Goal: Information Seeking & Learning: Check status

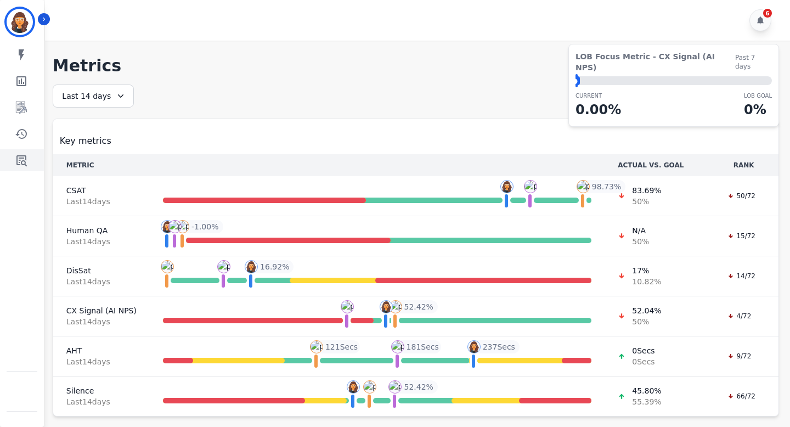
click at [27, 161] on icon "Sidebar" at bounding box center [21, 160] width 13 height 13
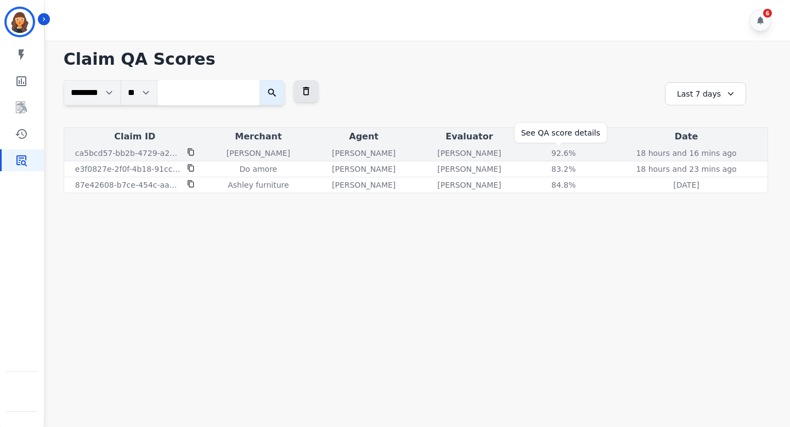
click at [557, 156] on div "92.6 %" at bounding box center [563, 153] width 49 height 11
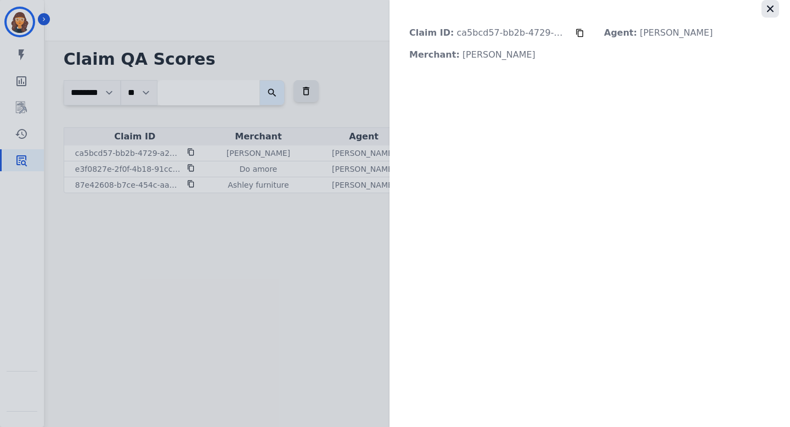
click at [772, 7] on icon "button" at bounding box center [770, 8] width 7 height 7
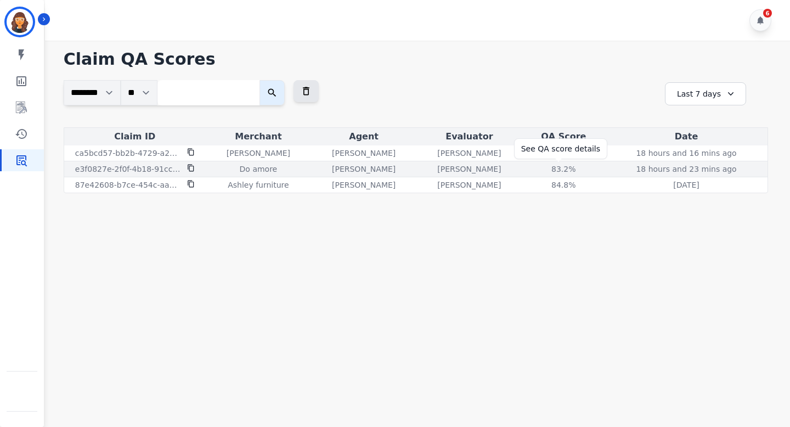
click at [551, 168] on div "83.2 %" at bounding box center [563, 169] width 49 height 11
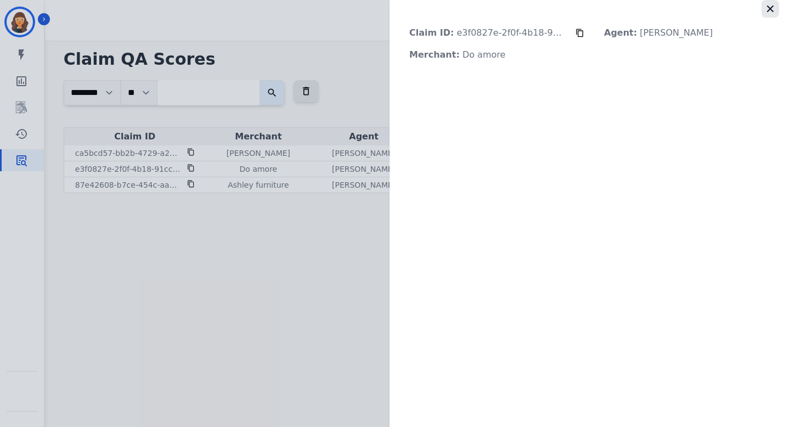
click at [773, 8] on icon "button" at bounding box center [770, 8] width 11 height 11
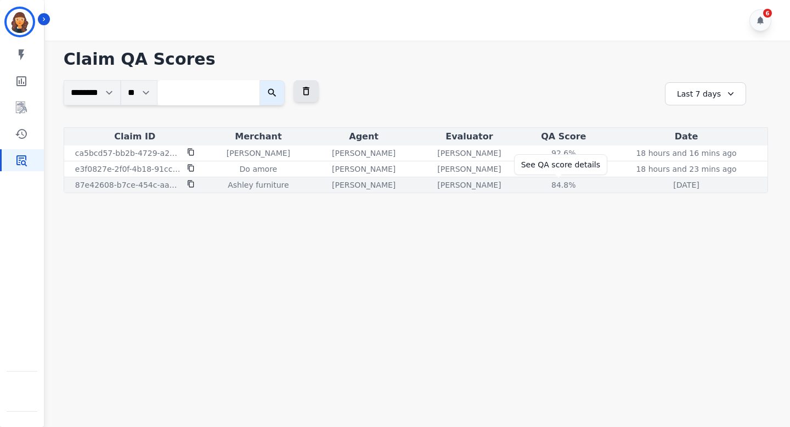
click at [564, 187] on div "84.8 %" at bounding box center [563, 184] width 49 height 11
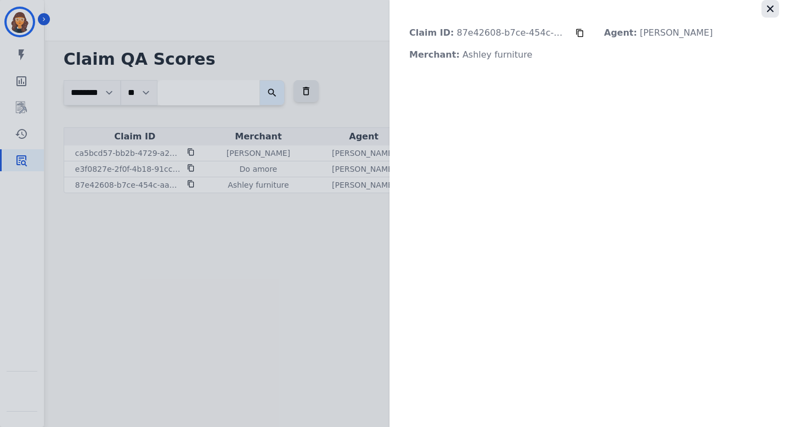
click at [767, 5] on icon "button" at bounding box center [770, 8] width 11 height 11
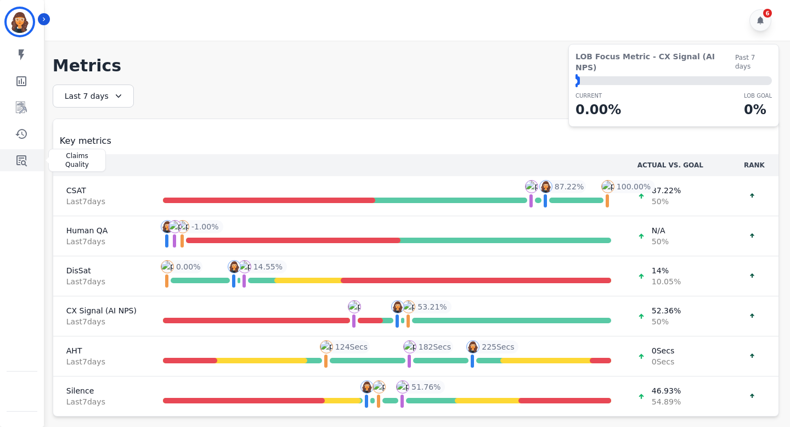
click at [20, 159] on icon "Sidebar" at bounding box center [21, 160] width 13 height 13
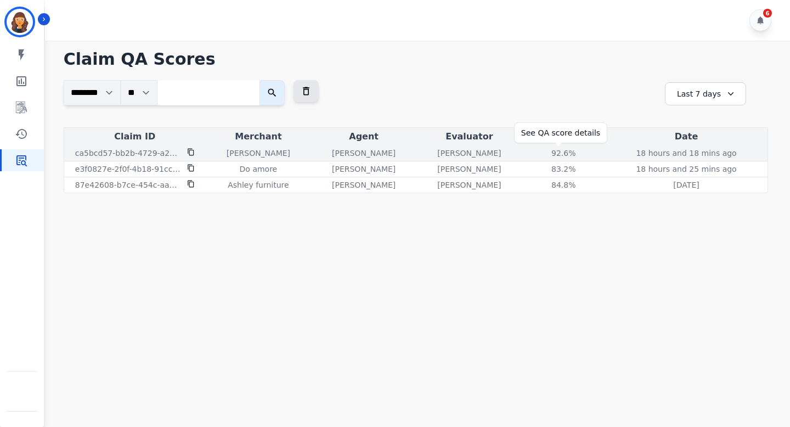
click at [562, 153] on div "92.6 %" at bounding box center [563, 153] width 49 height 11
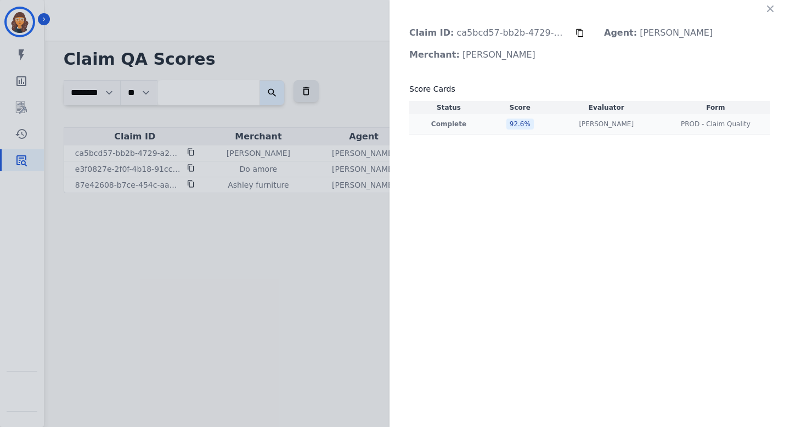
click at [558, 126] on div "[PERSON_NAME] [PERSON_NAME]" at bounding box center [606, 124] width 105 height 9
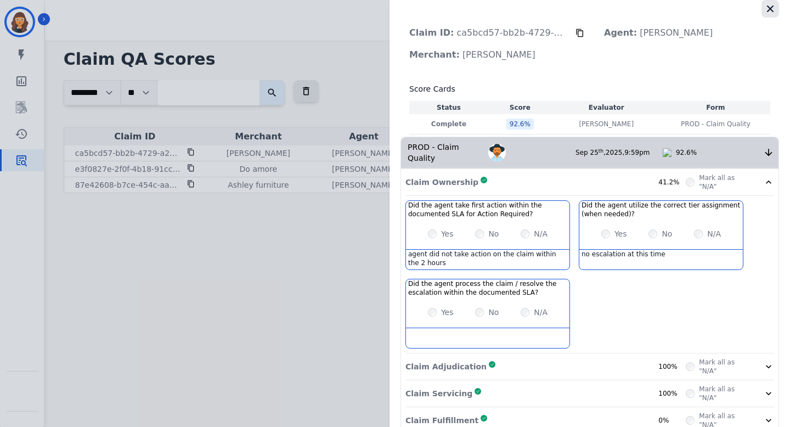
click at [766, 7] on icon "button" at bounding box center [770, 8] width 11 height 11
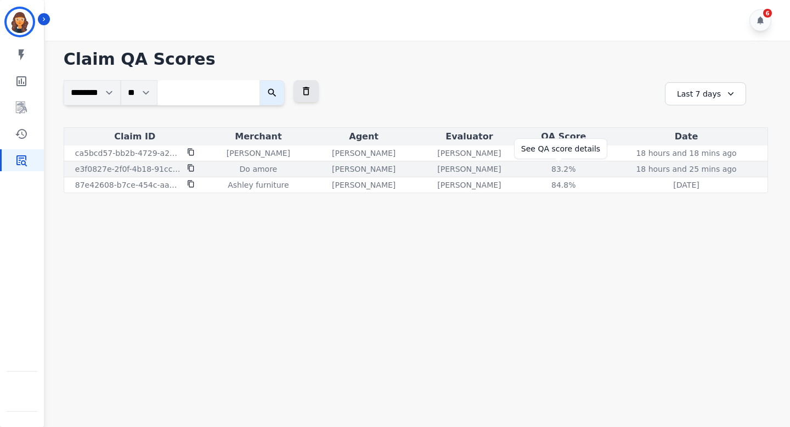
click at [560, 170] on div "83.2 %" at bounding box center [563, 169] width 49 height 11
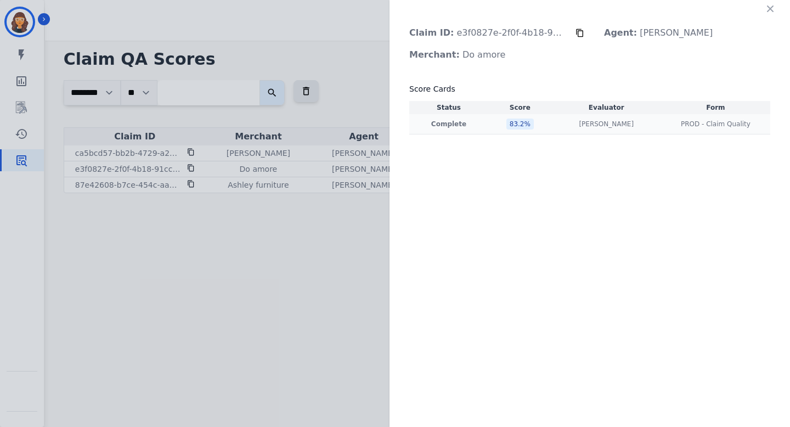
click at [610, 130] on td "[PERSON_NAME] [PERSON_NAME]" at bounding box center [606, 124] width 109 height 20
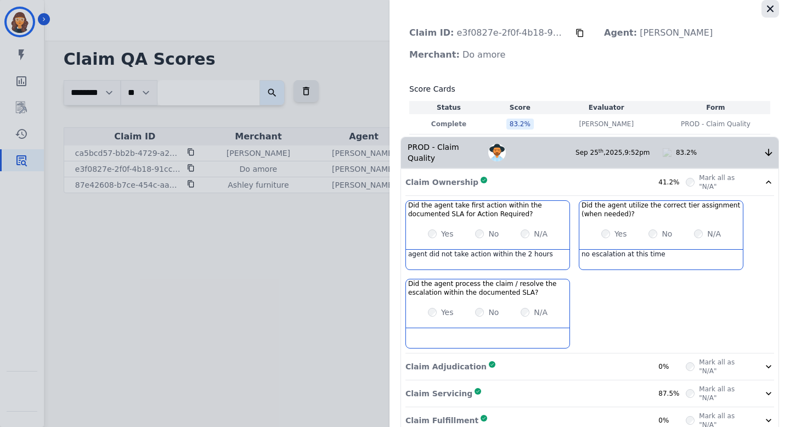
click at [772, 3] on button "button" at bounding box center [771, 9] width 18 height 18
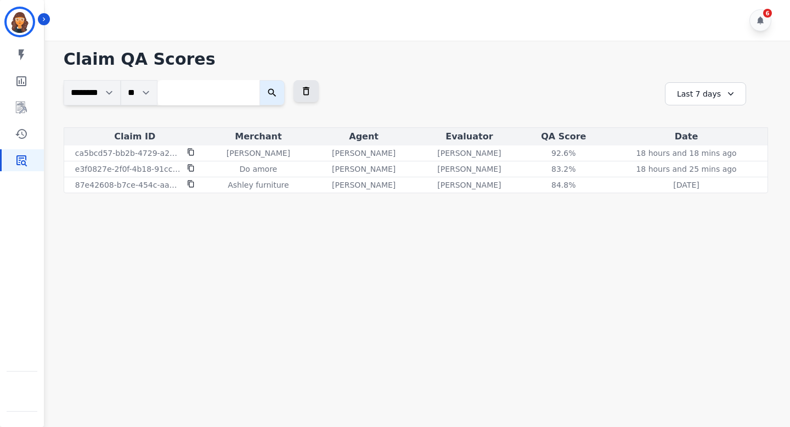
click at [712, 83] on div "Last 7 days" at bounding box center [705, 93] width 81 height 23
click at [701, 187] on li "Last 30 days" at bounding box center [713, 187] width 55 height 11
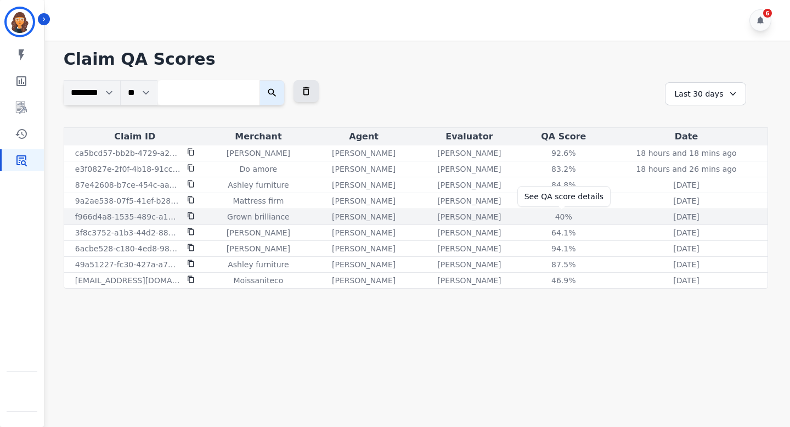
click at [558, 218] on div "40 %" at bounding box center [563, 216] width 49 height 11
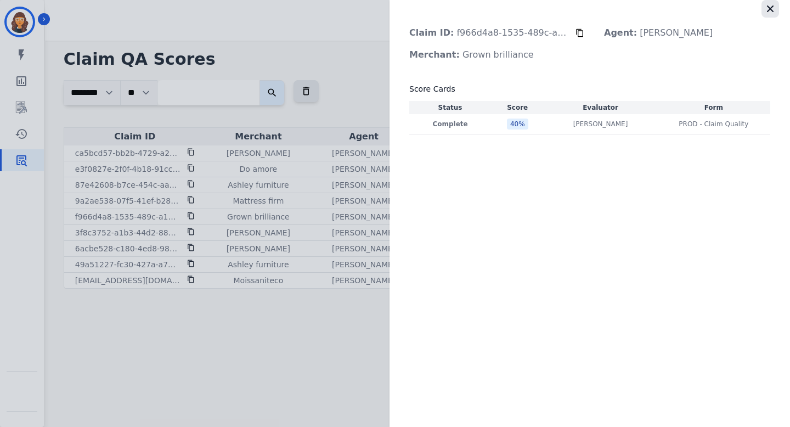
click at [771, 7] on icon "button" at bounding box center [770, 8] width 11 height 11
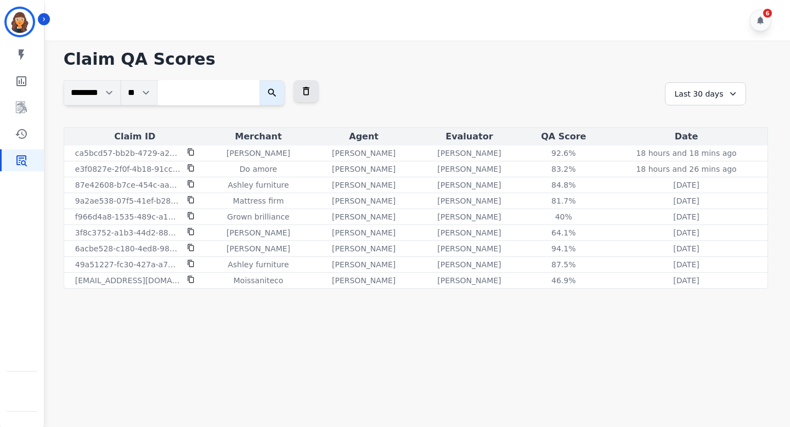
click at [699, 102] on div "Last 30 days" at bounding box center [705, 93] width 81 height 23
click at [706, 199] on li "Last 90 days" at bounding box center [713, 200] width 55 height 11
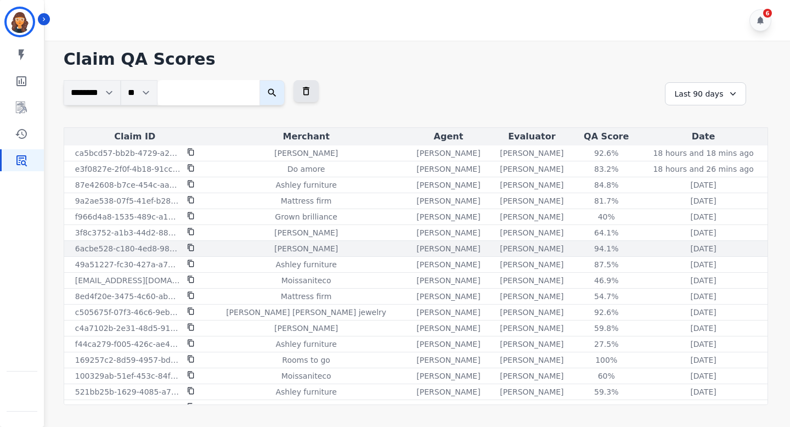
scroll to position [106, 0]
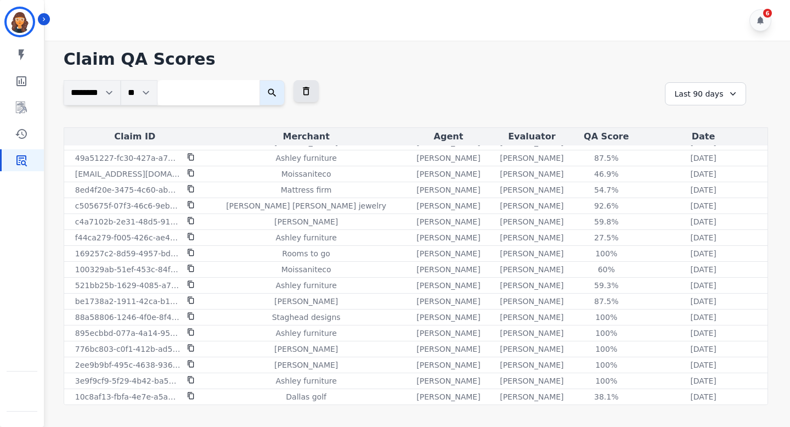
click at [733, 73] on div "**********" at bounding box center [416, 227] width 727 height 356
click at [721, 91] on div "Last 90 days" at bounding box center [705, 93] width 81 height 23
click at [710, 214] on li "Last 12 months" at bounding box center [713, 219] width 55 height 22
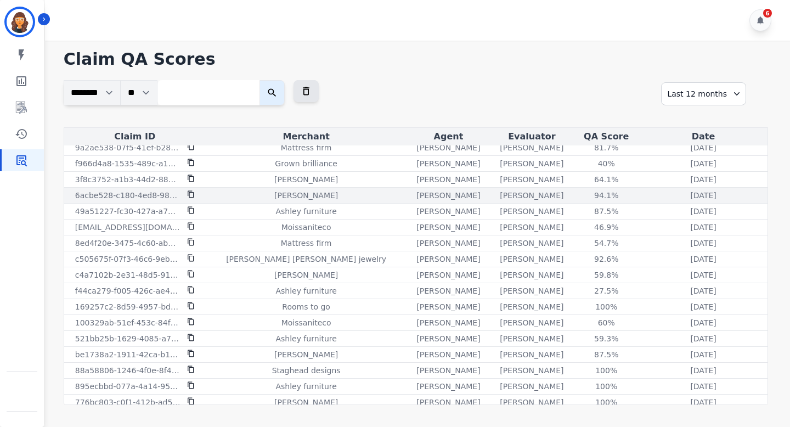
scroll to position [0, 0]
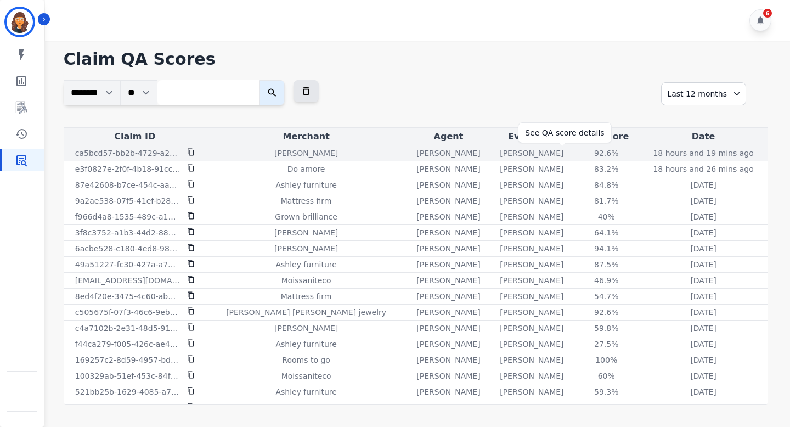
click at [582, 152] on div "92.6 %" at bounding box center [606, 153] width 49 height 11
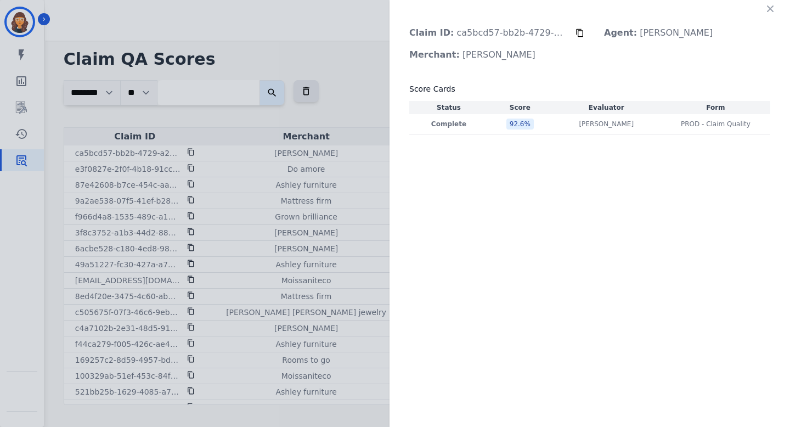
click at [598, 109] on th "Evaluator" at bounding box center [606, 107] width 109 height 13
click at [598, 119] on td "[PERSON_NAME] [PERSON_NAME]" at bounding box center [606, 124] width 109 height 20
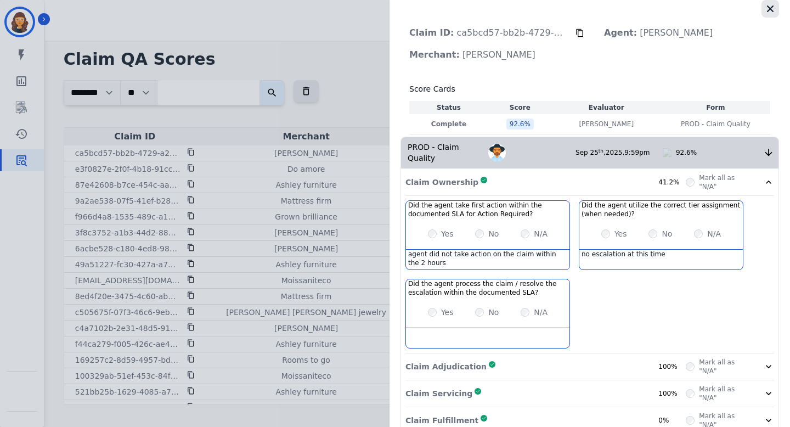
click at [767, 4] on icon "button" at bounding box center [770, 8] width 11 height 11
